Goal: Communication & Community: Answer question/provide support

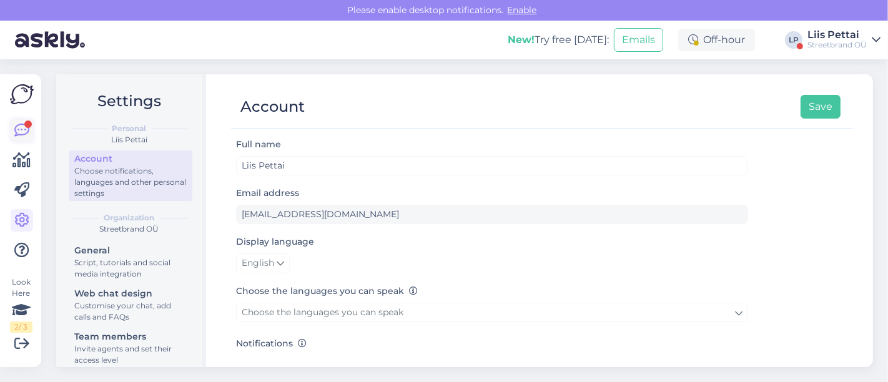
click at [17, 130] on icon at bounding box center [21, 130] width 15 height 15
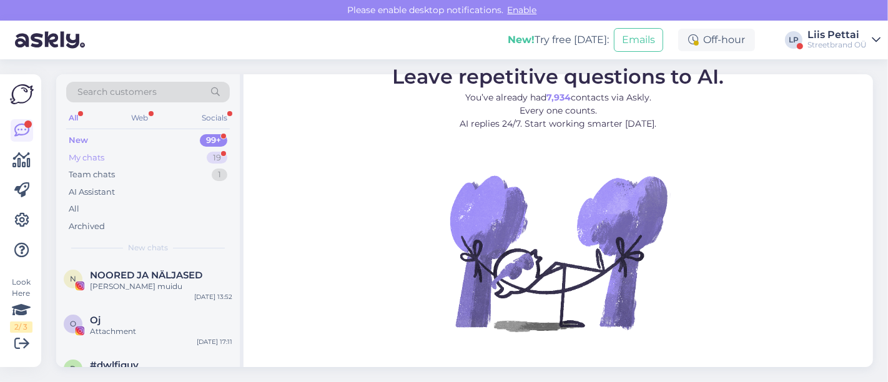
click at [137, 152] on div "My chats 19" at bounding box center [148, 157] width 164 height 17
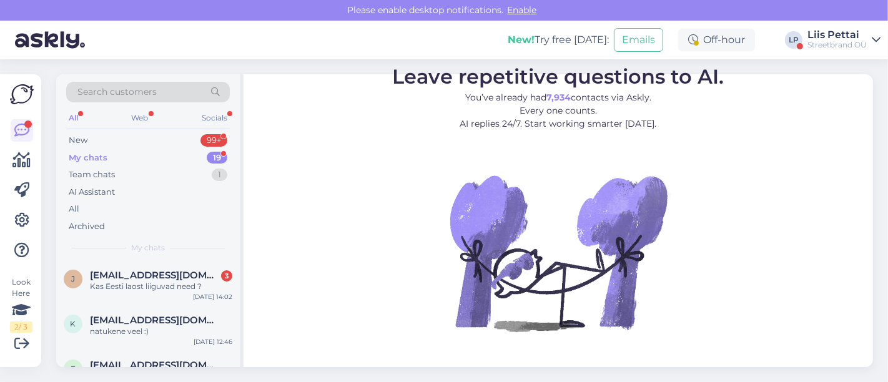
click at [830, 36] on div "Liis Pettai" at bounding box center [837, 35] width 59 height 10
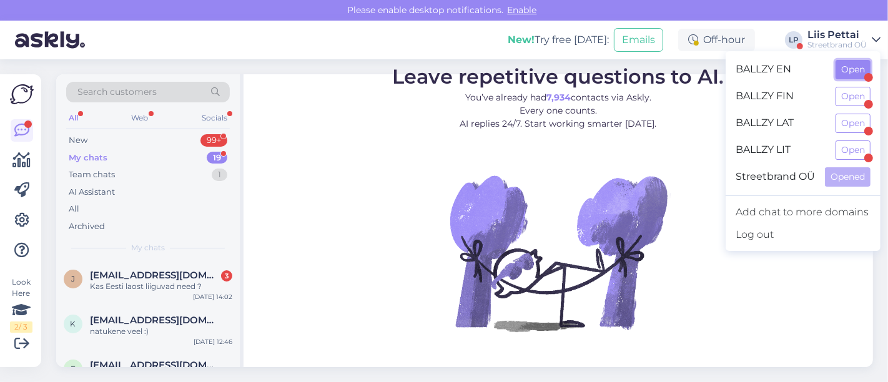
click at [848, 68] on button "Open" at bounding box center [853, 69] width 35 height 19
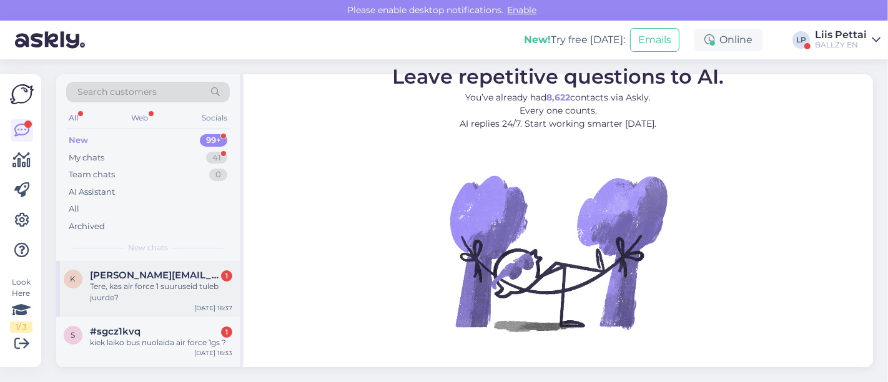
click at [143, 284] on div "Tere, kas air force 1 suuruseid tuleb juurde?" at bounding box center [161, 292] width 142 height 22
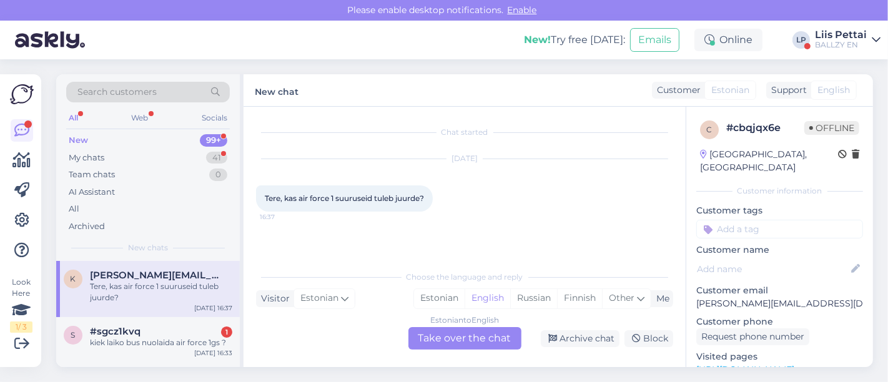
click at [460, 339] on div "Estonian to English Take over the chat" at bounding box center [465, 338] width 113 height 22
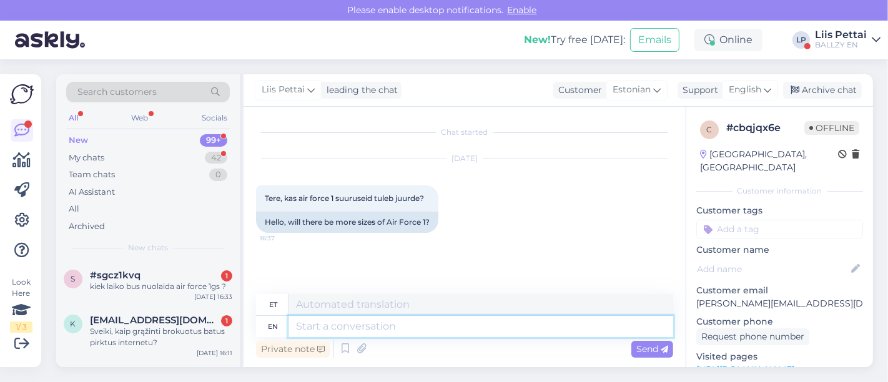
click at [432, 331] on textarea at bounding box center [481, 326] width 385 height 21
type textarea "mõne aj"
type textarea "mõni"
type textarea "mõne aja p"
type textarea "mõni aeg"
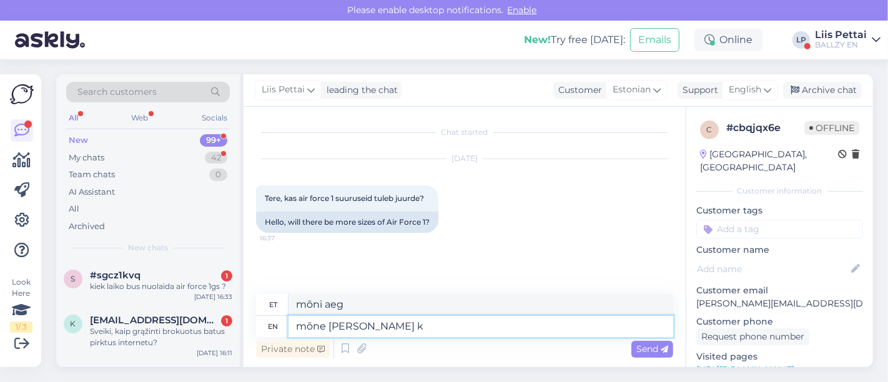
type textarea "mõne aja pärast ki"
type textarea "mõni aeg pärast"
type textarea "mõne aja pärast kindlasti"
type textarea "mõni aeg pärast kindlat"
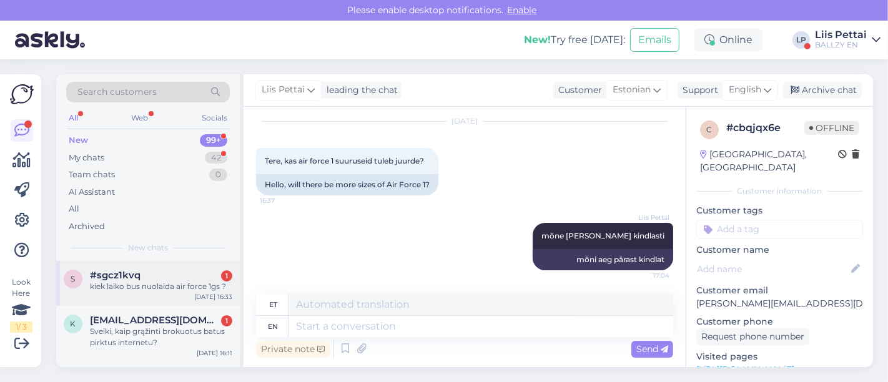
click at [144, 270] on div "#sgcz1kvq 1" at bounding box center [161, 275] width 142 height 11
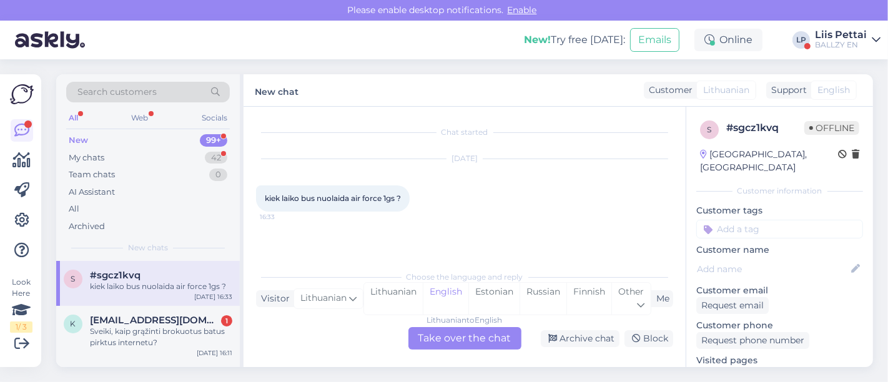
click at [461, 340] on div "Lithuanian to English Take over the chat" at bounding box center [465, 338] width 113 height 22
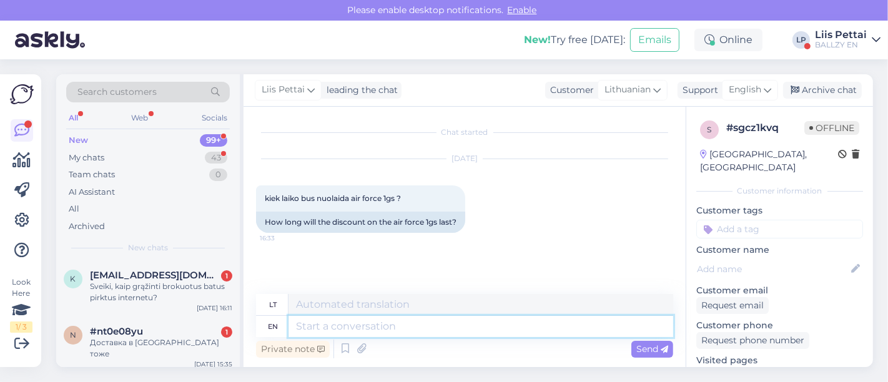
click at [432, 326] on textarea at bounding box center [481, 326] width 385 height 21
type textarea "couple o"
type textarea "pora"
type textarea "couple of days"
type textarea "porą dienų"
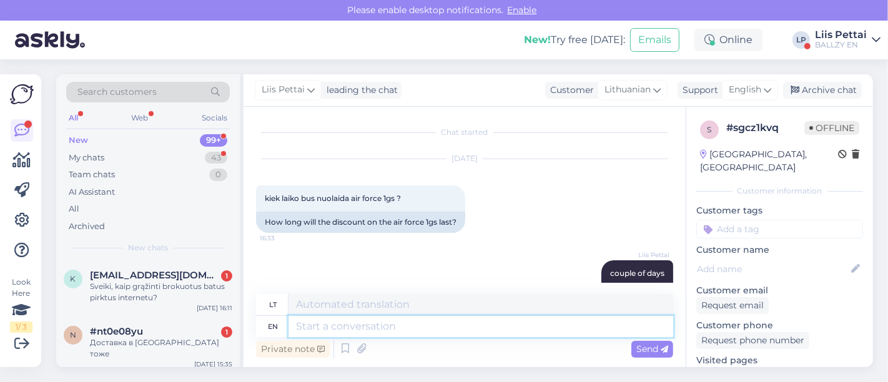
scroll to position [37, 0]
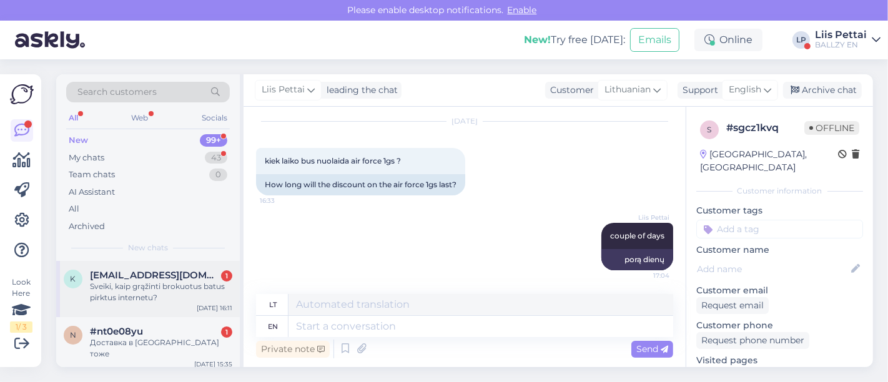
click at [134, 281] on div "Sveiki, kaip grąžinti brokuotus batus pirktus internetu?" at bounding box center [161, 292] width 142 height 22
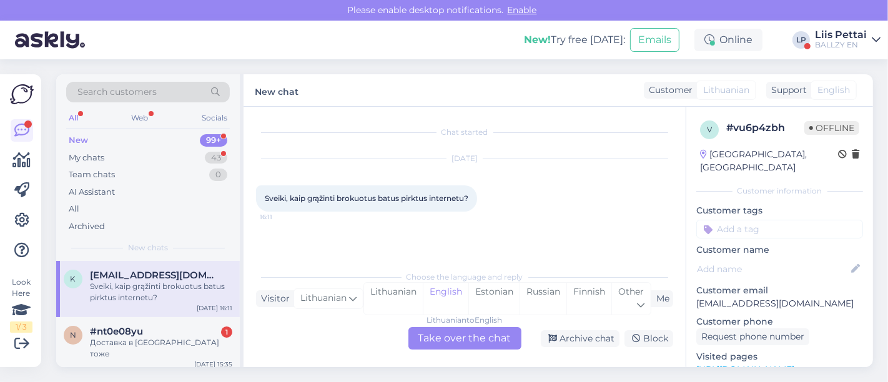
click at [440, 341] on div "Lithuanian to English Take over the chat" at bounding box center [465, 338] width 113 height 22
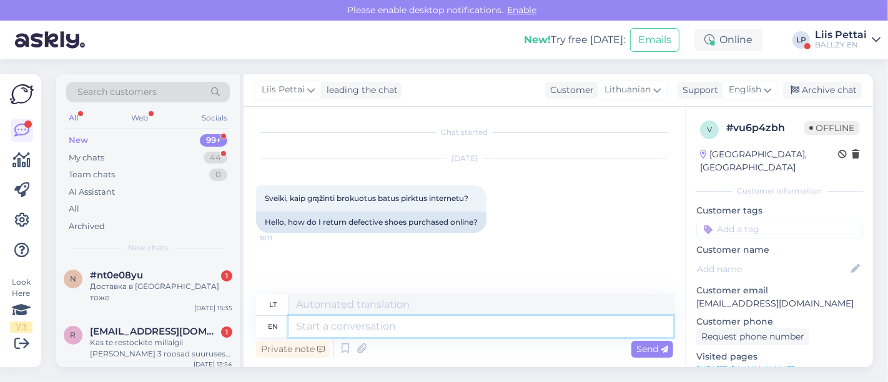
click at [401, 326] on textarea at bounding box center [481, 326] width 385 height 21
type textarea "hello, p"
type textarea "Sveiki,"
type textarea "hello, please s"
type textarea "Sveiki, prašau"
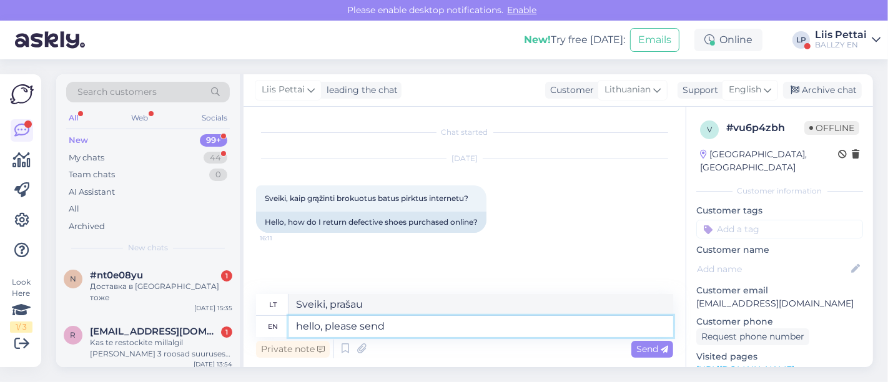
type textarea "hello, please send p"
type textarea "Sveiki, prašau atsiųsti"
type textarea "hello, please send pictures a"
type textarea "Sveiki, prašau atsiųsti nuotraukų"
type textarea "hello, please send pictures and"
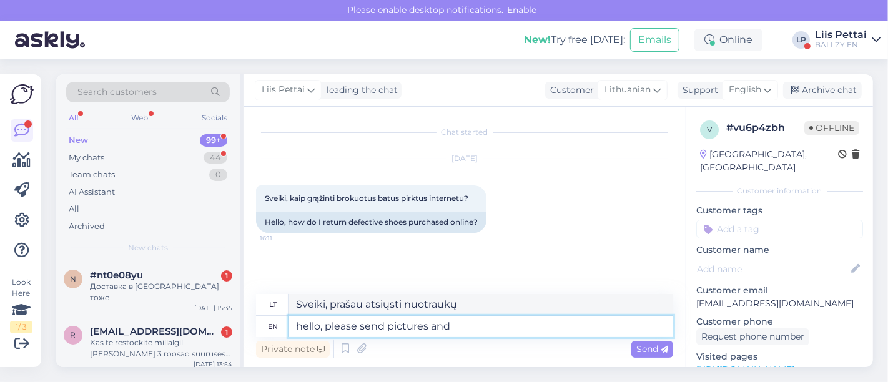
type textarea "Sveiki, prašau atsiųsti nuotraukų ir"
type textarea "hello, please send pictures t"
type textarea "Sveiki, prašau atsiųsti nuotraukų"
type textarea "hello, please send pictures and"
type textarea "Sveiki, prašau atsiųsti nuotraukų ir"
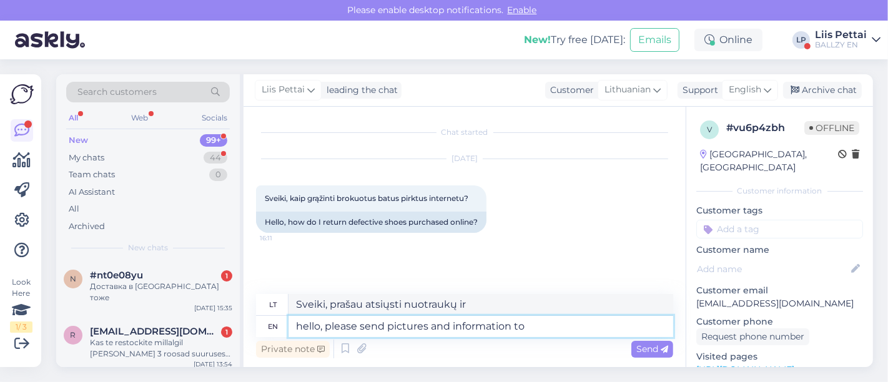
type textarea "hello, please send pictures and information to"
type textarea "Sveiki, prašau atsiųsti nuotraukų ir informacijos"
type textarea "hello, please send pictures and information to k"
type textarea "Sveiki, prašau atsiųsti nuotraukas ir informaciją"
type textarea "hello, please send pictures and information"
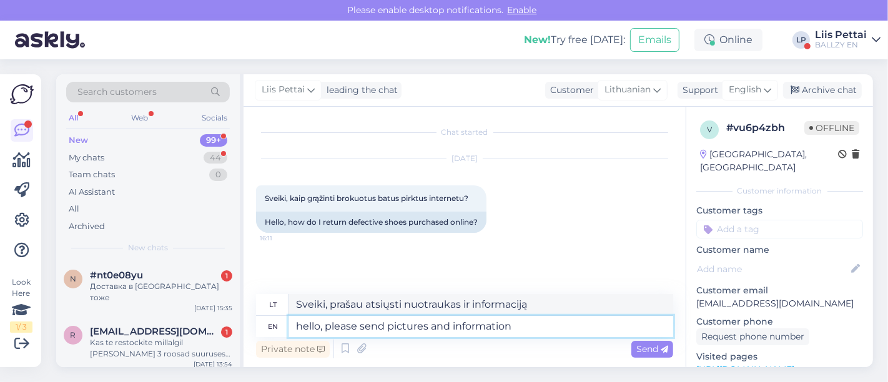
type textarea "Sveiki, prašau atsiųsti nuotraukų ir informacijos"
type textarea "hello, please send pictures and information to k"
type textarea "Sveiki, prašau atsiųsti nuotraukas ir informaciją"
type textarea "hello, please send pictures and information to klienditugi@ballzy.eu"
type textarea "Sveiki, prašome siųsti nuotraukas ir informaciją adresu klienditugi@ballzy.eu"
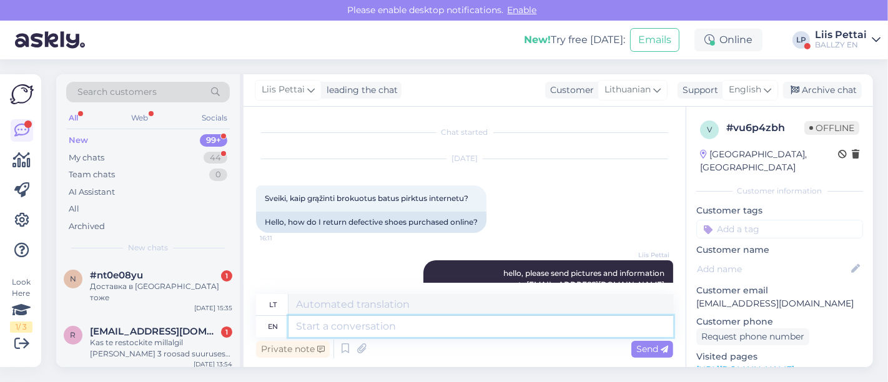
scroll to position [61, 0]
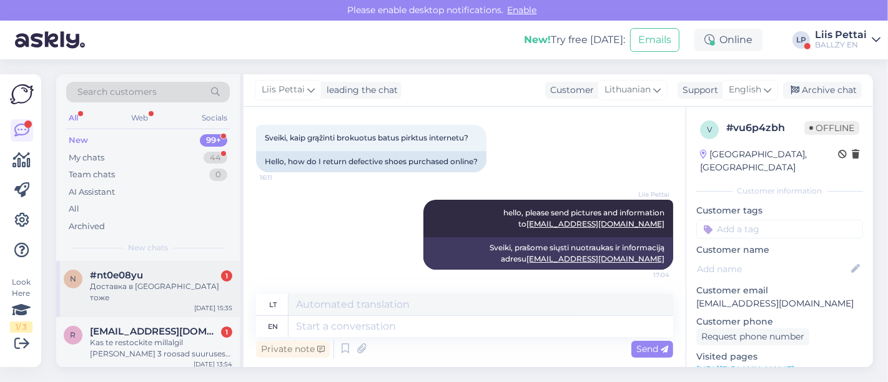
click at [169, 285] on div "Доставка в Швецию тоже" at bounding box center [161, 292] width 142 height 22
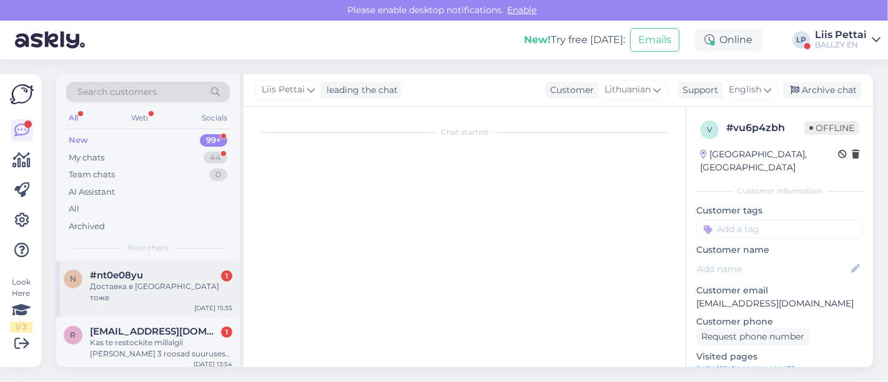
scroll to position [0, 0]
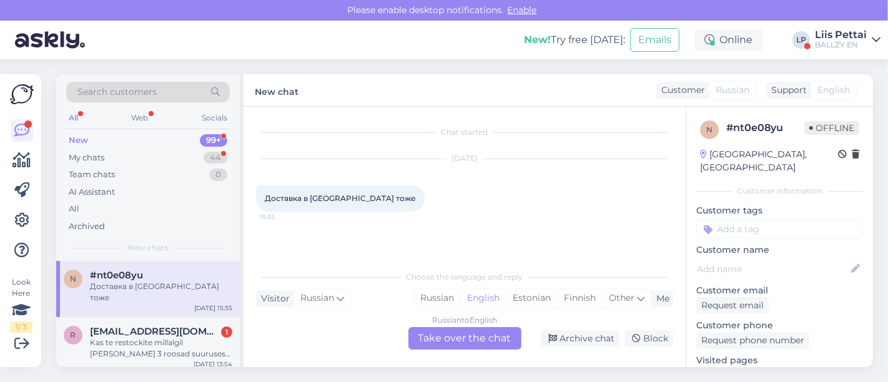
click at [455, 342] on div "Russian to English Take over the chat" at bounding box center [465, 338] width 113 height 22
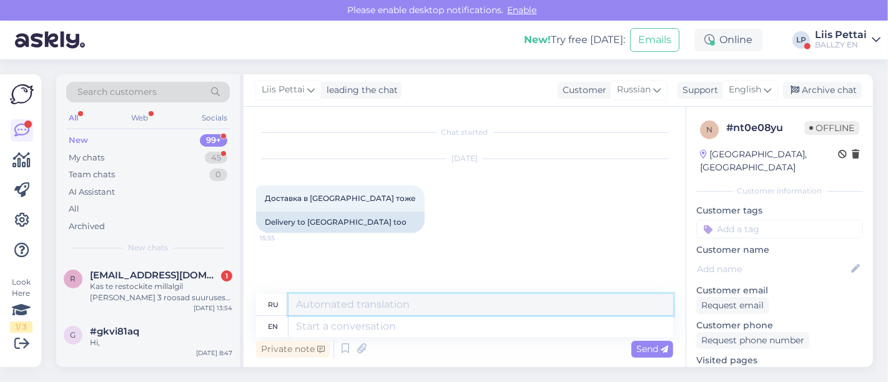
click at [462, 316] on textarea at bounding box center [481, 304] width 385 height 21
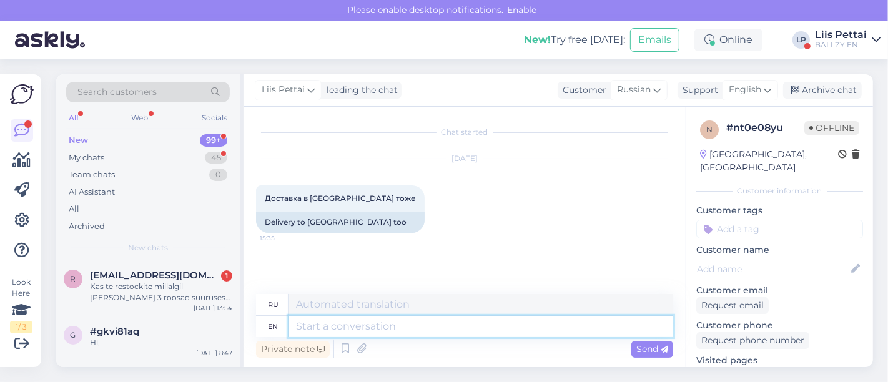
click at [460, 329] on textarea at bounding box center [481, 326] width 385 height 21
type textarea "yes w"
type textarea "да"
type textarea "yes we h"
type textarea "да, мы"
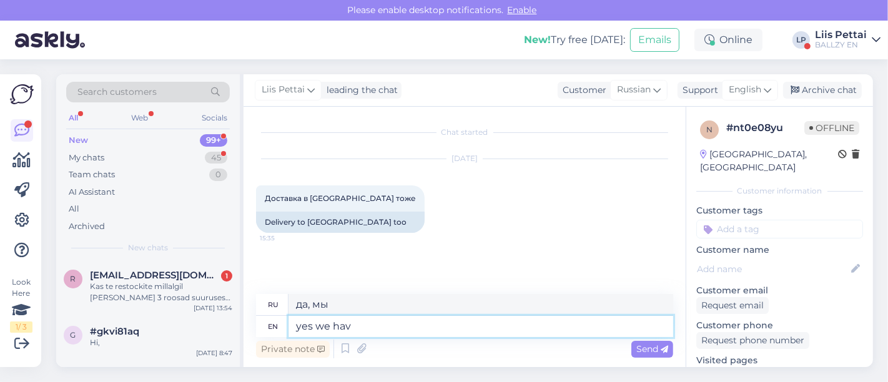
type textarea "yes we have"
type textarea "да у нас есть"
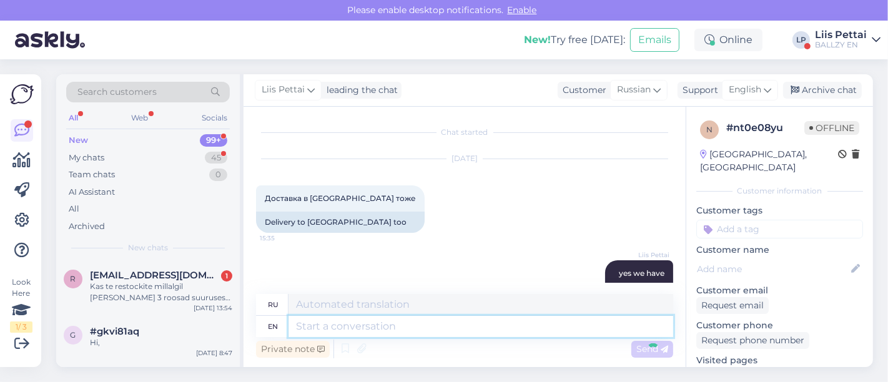
scroll to position [37, 0]
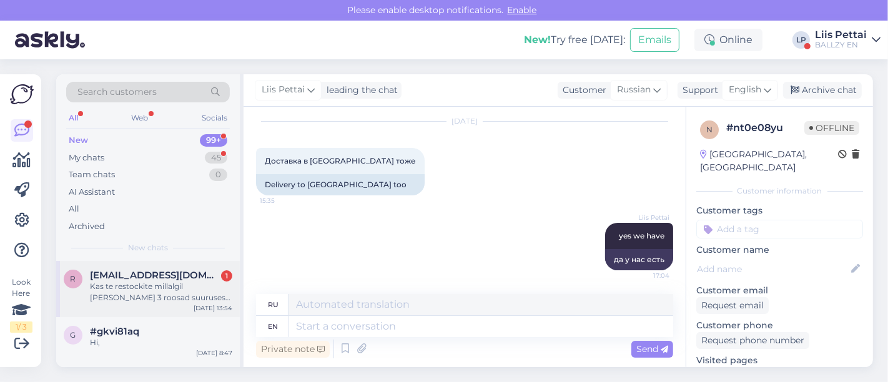
click at [172, 276] on span "railirassa@gmail.com" at bounding box center [155, 275] width 130 height 11
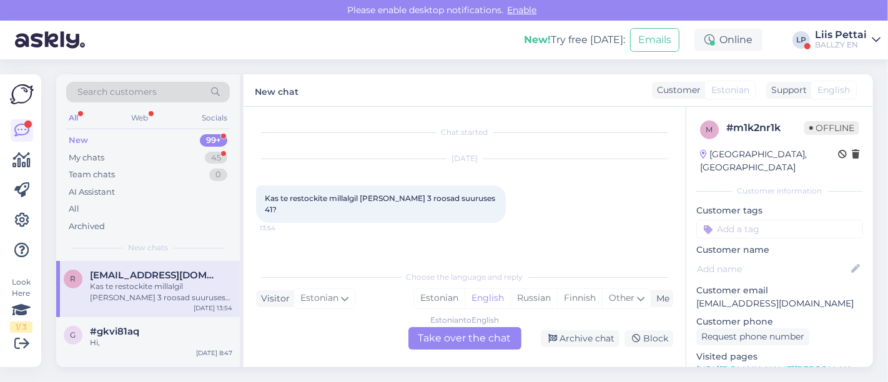
click at [448, 340] on div "Estonian to English Take over the chat" at bounding box center [465, 338] width 113 height 22
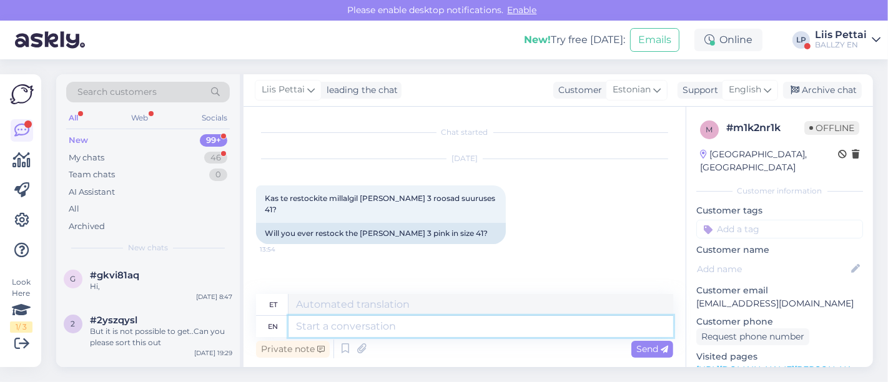
click at [424, 336] on textarea at bounding box center [481, 326] width 385 height 21
type textarea "mõne k"
type textarea "mõni"
type textarea "mõne kuu jo"
type textarea "mõni kuu"
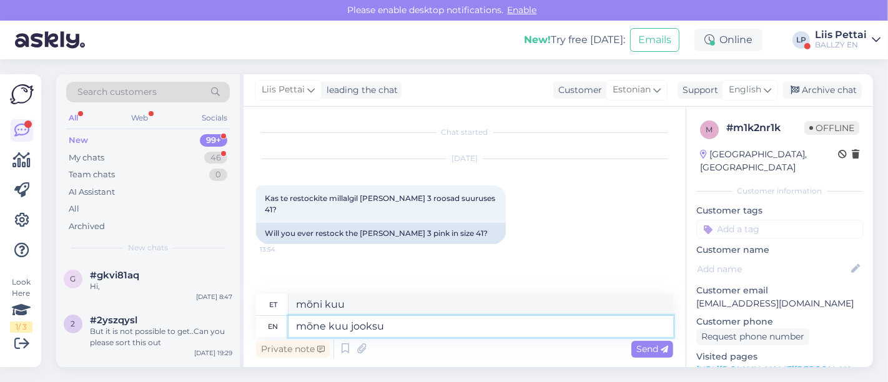
type textarea "mõne kuu jooksul"
type textarea "mõni kuu jooksul"
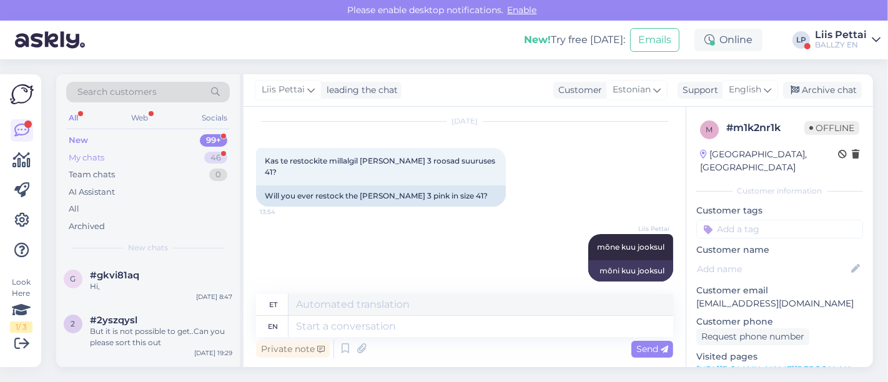
click at [74, 157] on div "My chats" at bounding box center [87, 158] width 36 height 12
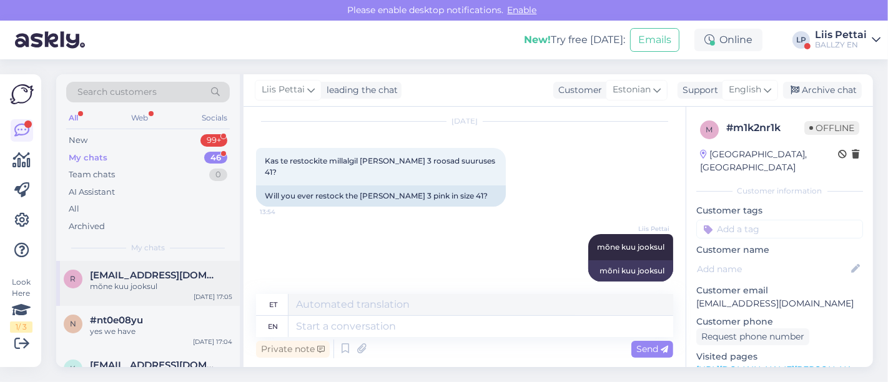
click at [131, 282] on div "mõne kuu jooksul" at bounding box center [161, 286] width 142 height 11
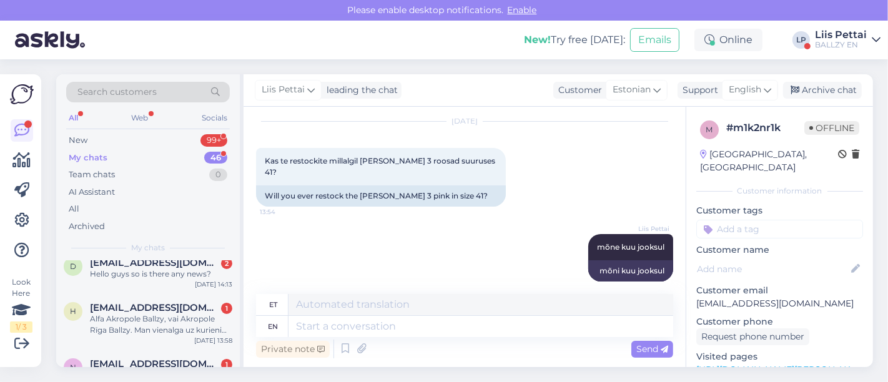
scroll to position [333, 0]
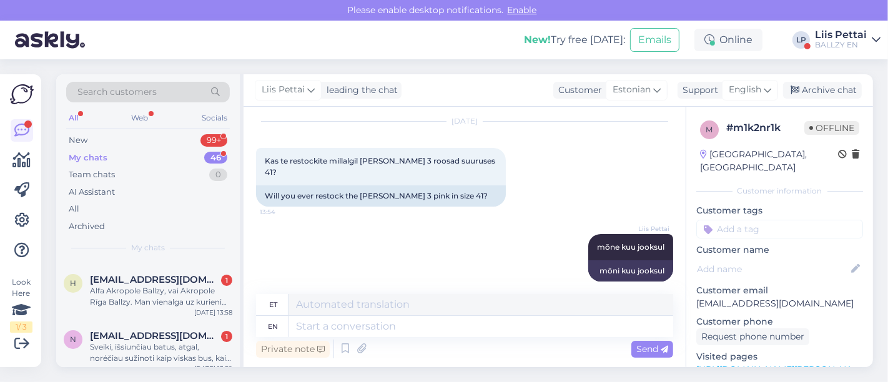
click at [131, 282] on span "his@inbox.lv" at bounding box center [155, 279] width 130 height 11
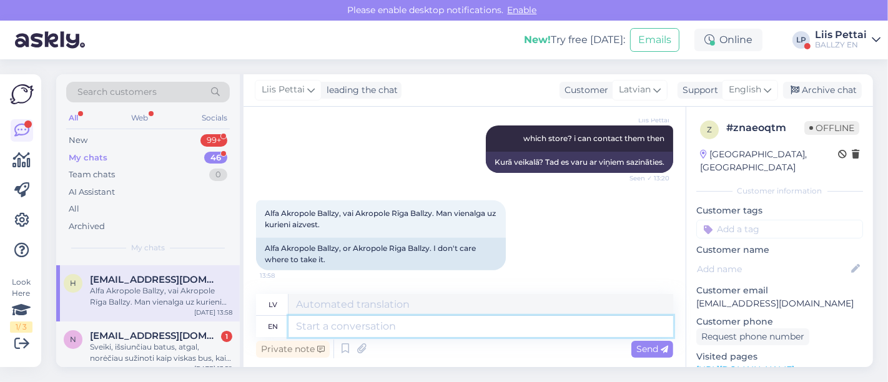
click at [359, 331] on textarea at bounding box center [481, 326] width 385 height 21
type textarea "okay"
type textarea "labi"
type textarea "okay i wi"
type textarea "labi, es"
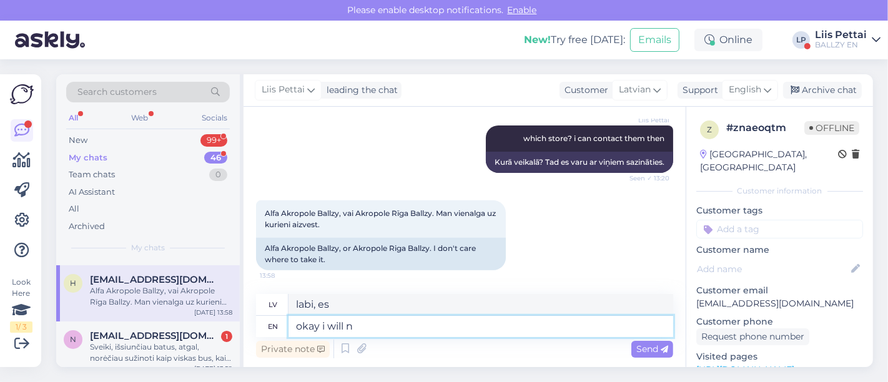
type textarea "okay i will no"
type textarea "labi, es to darīšu"
type textarea "okay i will notify a"
type textarea "labi, es paziņošu"
type textarea "okay i will notify alfa"
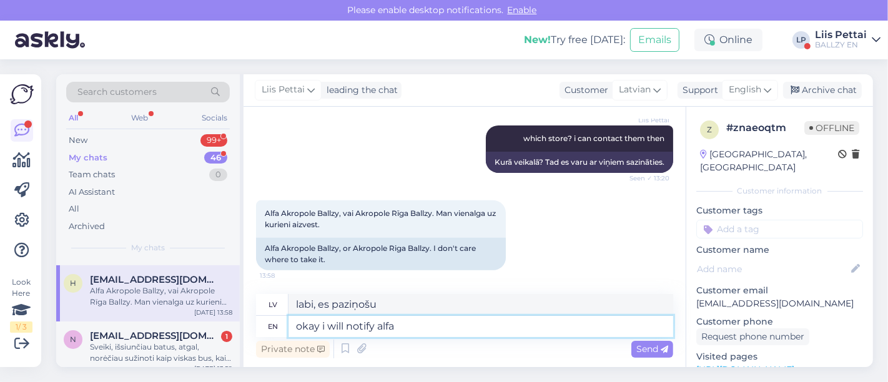
type textarea "labi, es paziņošu Alfai"
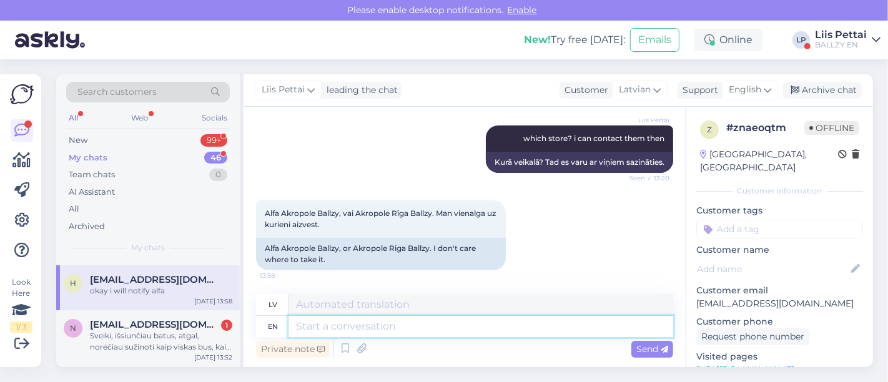
scroll to position [515, 0]
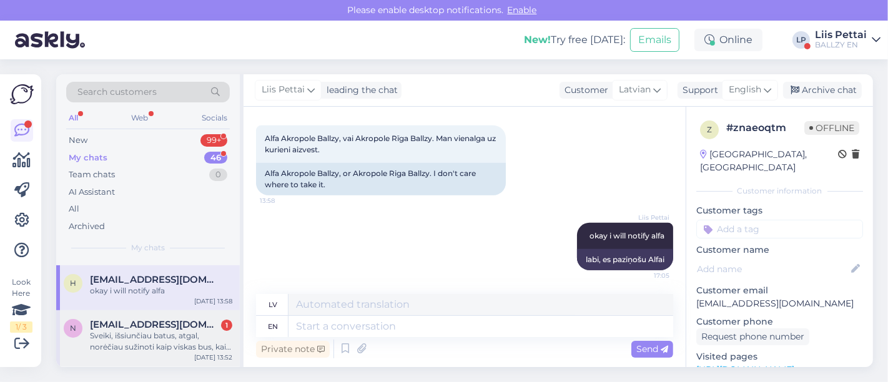
click at [109, 328] on span "nedasklimavicius13@gmail.com" at bounding box center [155, 324] width 130 height 11
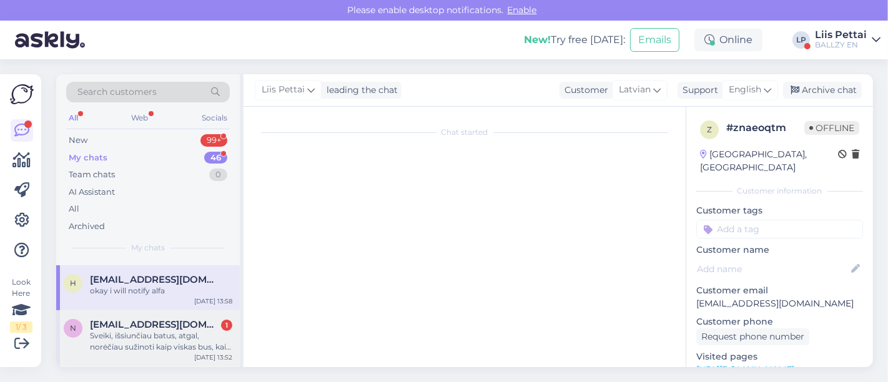
scroll to position [529, 0]
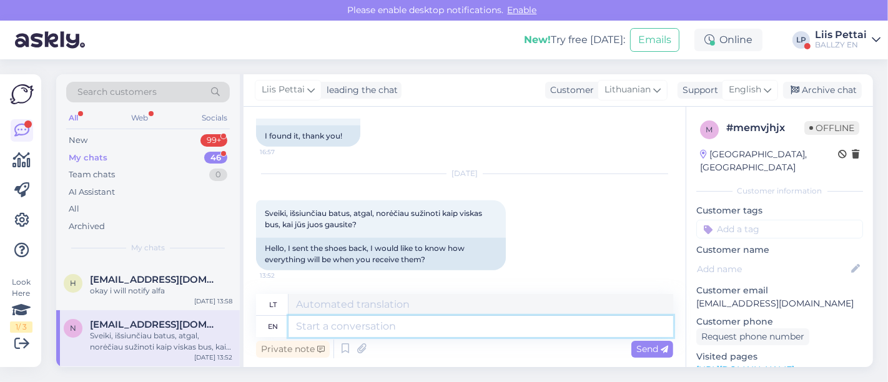
click at [404, 331] on textarea at bounding box center [481, 326] width 385 height 21
click at [389, 326] on textarea at bounding box center [481, 326] width 385 height 21
paste textarea "When will I receive a refund for the returned product? It may take up to 30 day…"
type textarea "When will I receive a refund for the returned product? It may take up to 30 day…"
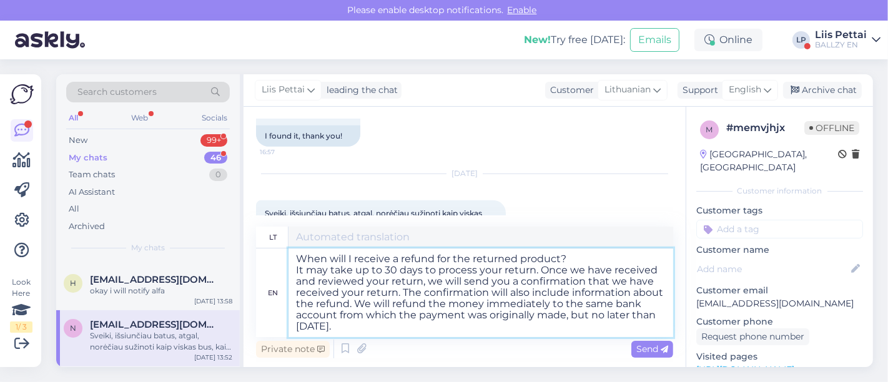
type textarea "Kada gausiu grąžinamą prekę? Jūsų grąžinimo apdorojimas gali užtrukti iki 30 di…"
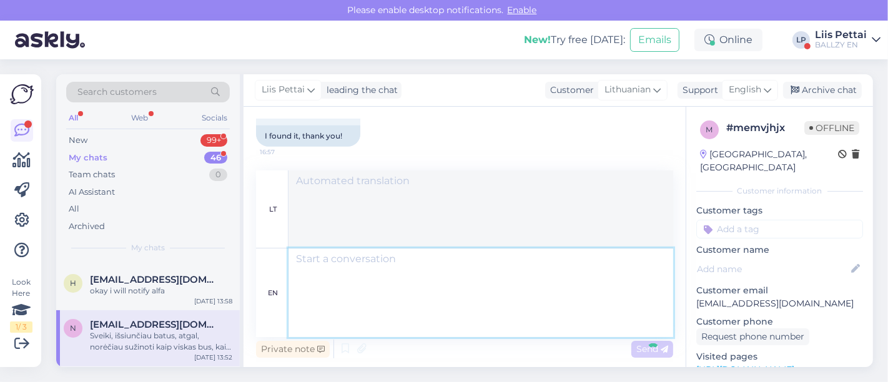
scroll to position [750, 0]
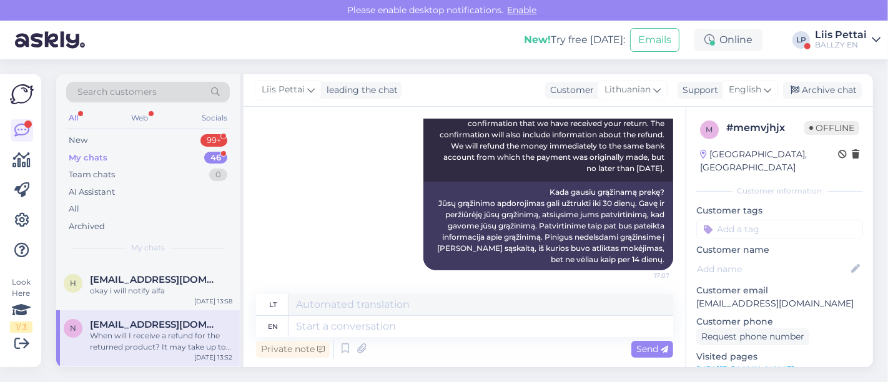
click at [96, 354] on div "n nedasklimavicius13@gmail.com When will I receive a refund for the returned pr…" at bounding box center [148, 339] width 184 height 56
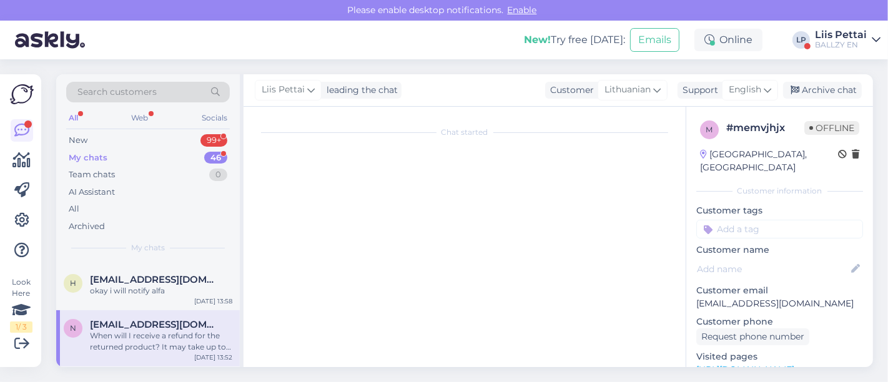
scroll to position [0, 0]
click at [104, 347] on div "When will I receive a refund for the returned product? It may take up to 30 day…" at bounding box center [161, 342] width 142 height 22
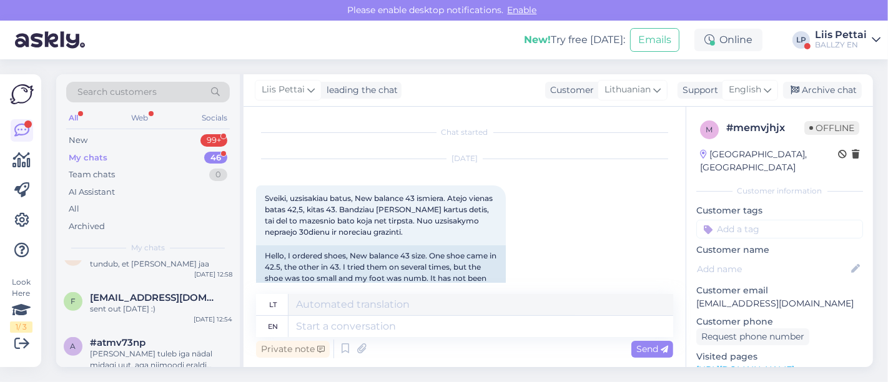
scroll to position [527, 0]
